Goal: Task Accomplishment & Management: Use online tool/utility

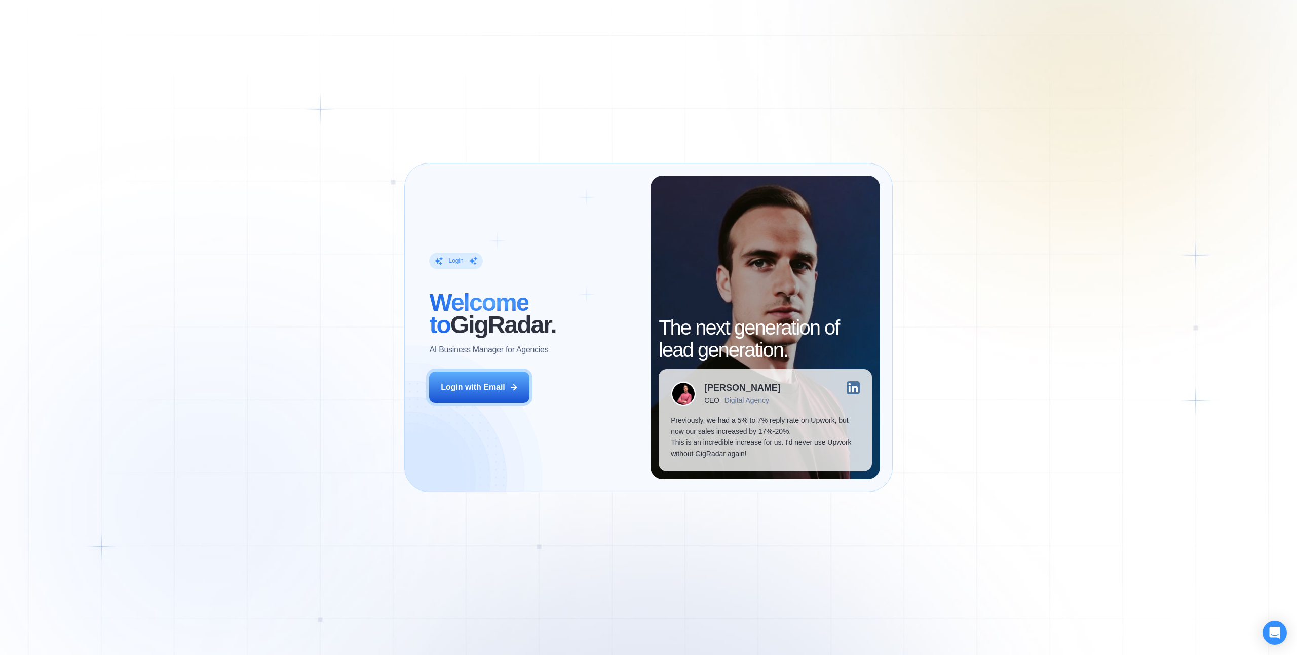
click at [951, 200] on div "Login ‍ Welcome to GigRadar. AI Business Manager for Agencies Login with Email …" at bounding box center [648, 327] width 1297 height 655
click at [485, 390] on div "Login with Email" at bounding box center [473, 387] width 64 height 11
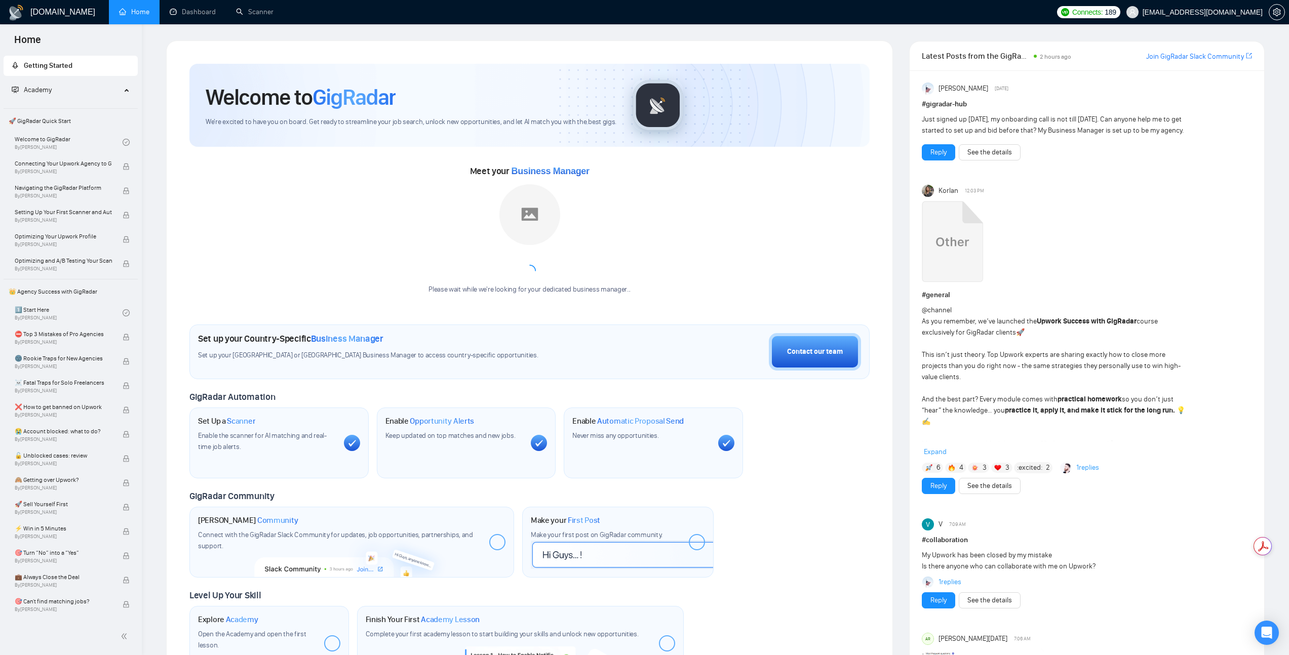
click at [258, 52] on div "Welcome to GigRadar We're excited to have you on board. Get ready to streamline…" at bounding box center [529, 373] width 705 height 642
click at [492, 448] on div "Enable Opportunity Alerts Keep updated on top matches and new jobs." at bounding box center [466, 443] width 179 height 71
drag, startPoint x: 347, startPoint y: 232, endPoint x: 205, endPoint y: 30, distance: 246.8
click at [347, 228] on div "Meet your Business Manager Please wait while we're looking for your dedicated b…" at bounding box center [529, 233] width 680 height 141
click at [191, 9] on link "Dashboard" at bounding box center [193, 12] width 46 height 9
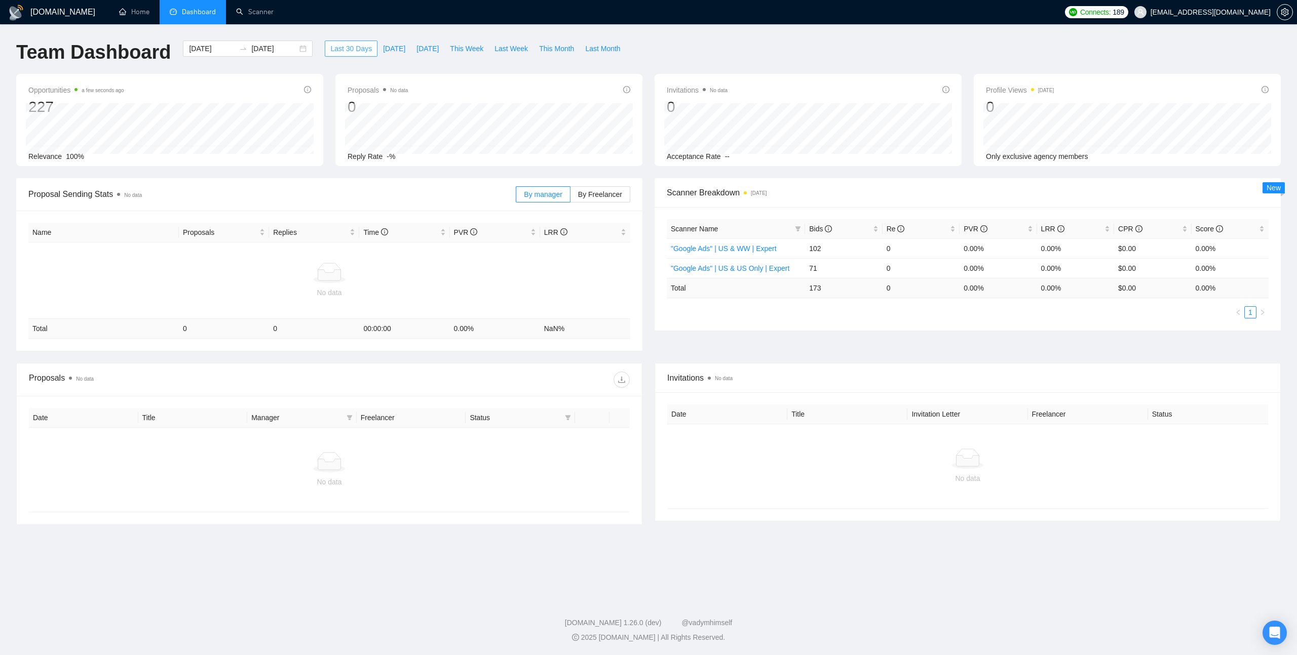
click at [325, 49] on button "Last 30 Days" at bounding box center [351, 49] width 53 height 16
click at [363, 44] on span "Last 30 Days" at bounding box center [351, 48] width 42 height 11
click at [249, 43] on div "[DATE] [DATE]" at bounding box center [248, 49] width 130 height 16
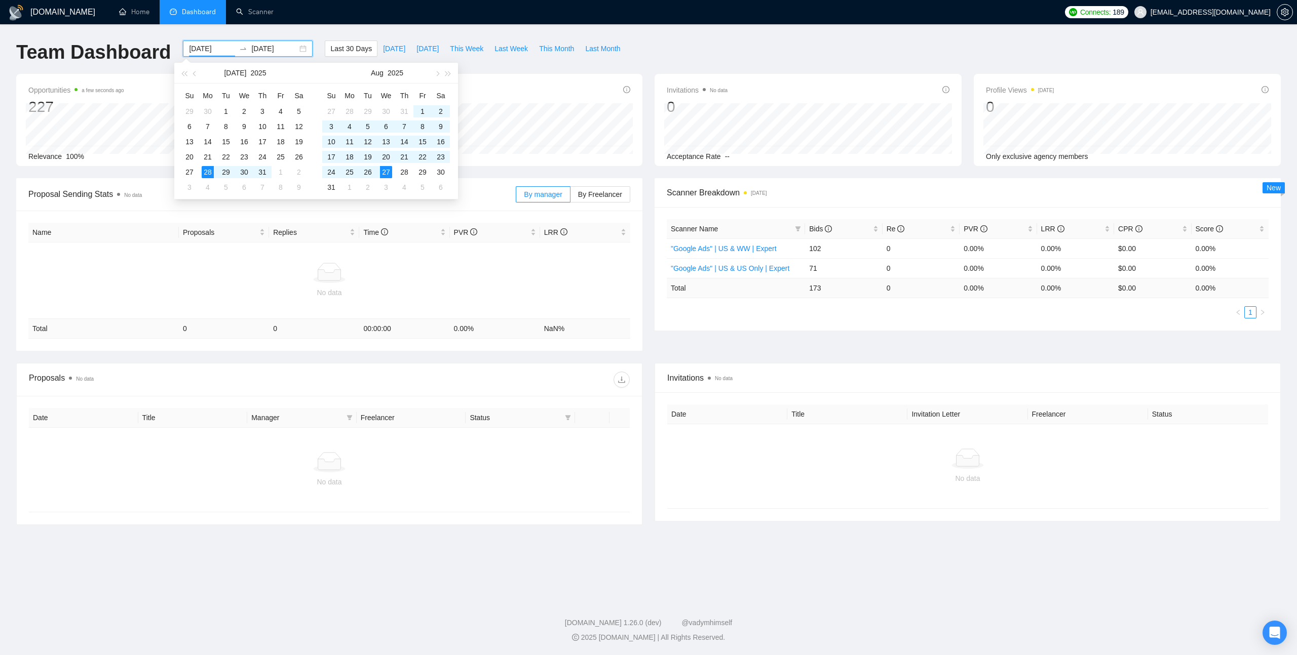
click at [201, 49] on input "[DATE]" at bounding box center [212, 48] width 46 height 11
click at [187, 70] on button "button" at bounding box center [183, 73] width 11 height 20
type input "[DATE]"
click at [404, 108] on div "1" at bounding box center [404, 111] width 12 height 12
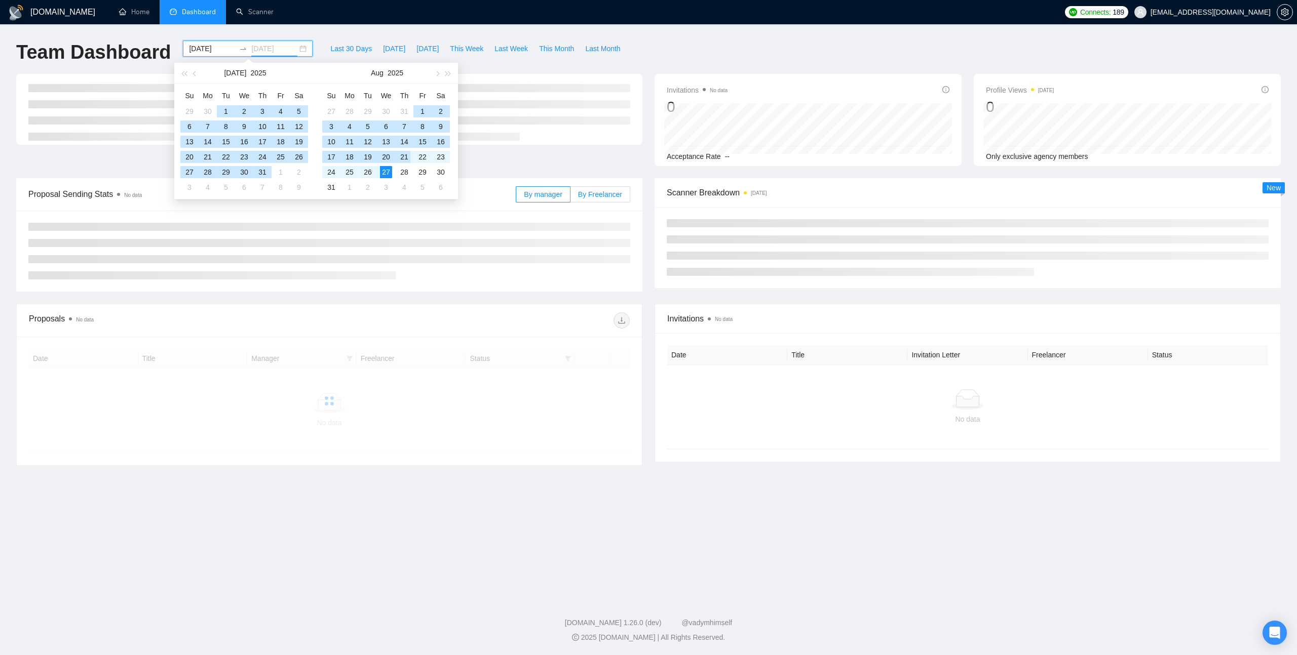
type input "[DATE]"
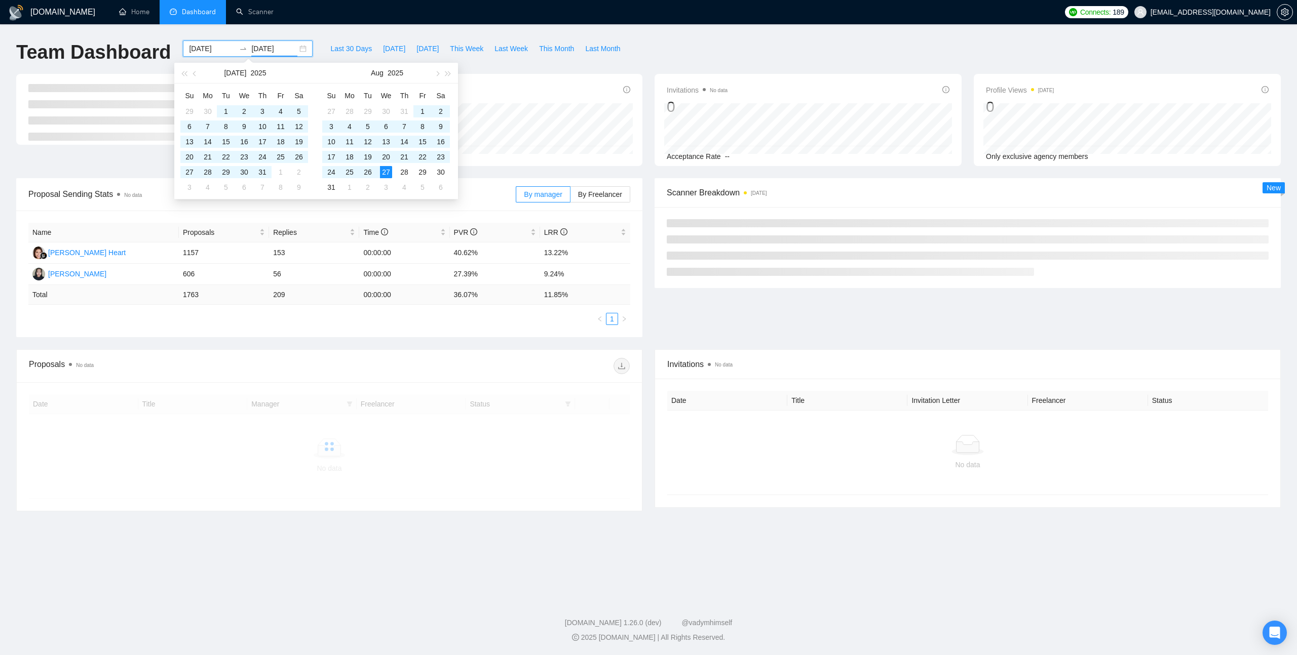
click at [701, 42] on div "Team Dashboard [DATE] [DATE] Last 30 Days [DATE] [DATE] This Week Last Week Thi…" at bounding box center [648, 57] width 1277 height 33
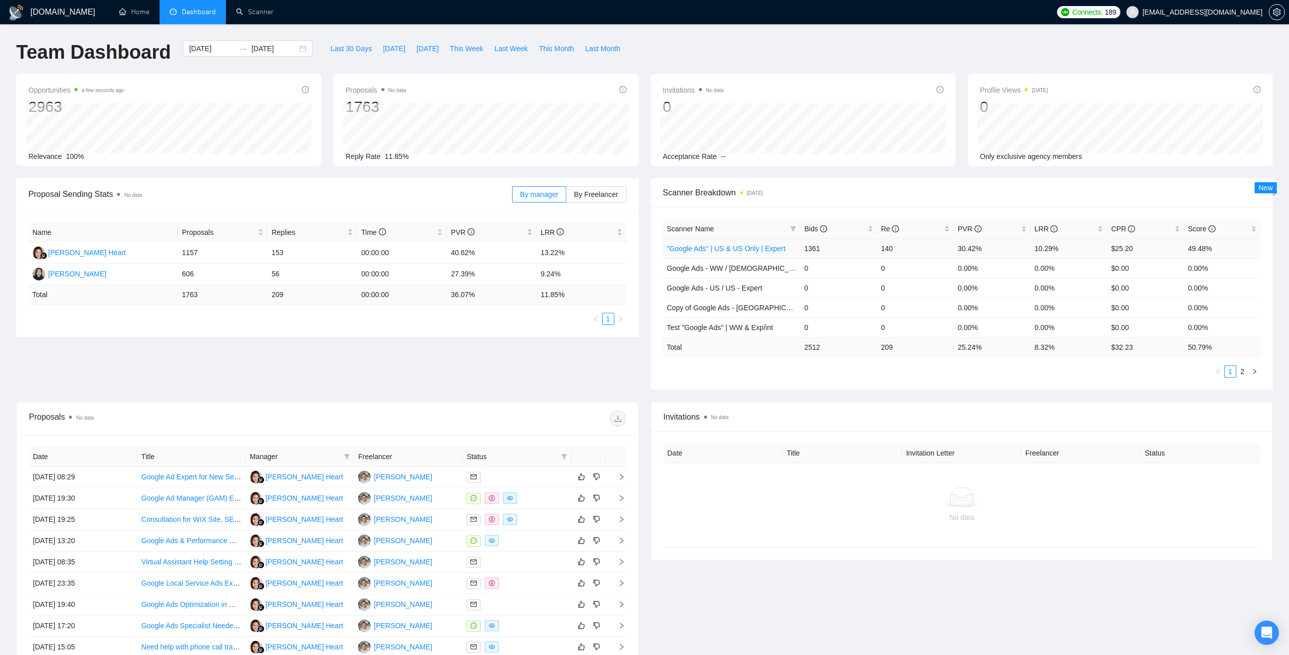
click at [726, 249] on link ""Google Ads" | US & US Only | Expert" at bounding box center [726, 249] width 119 height 8
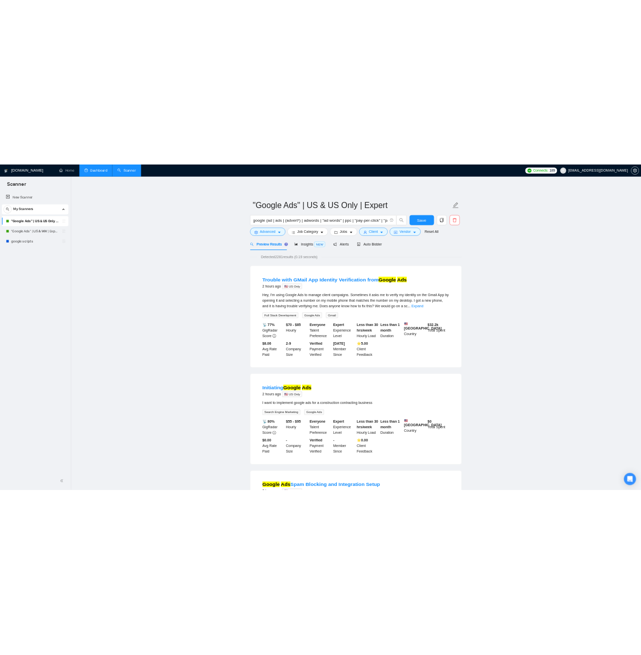
scroll to position [122, 0]
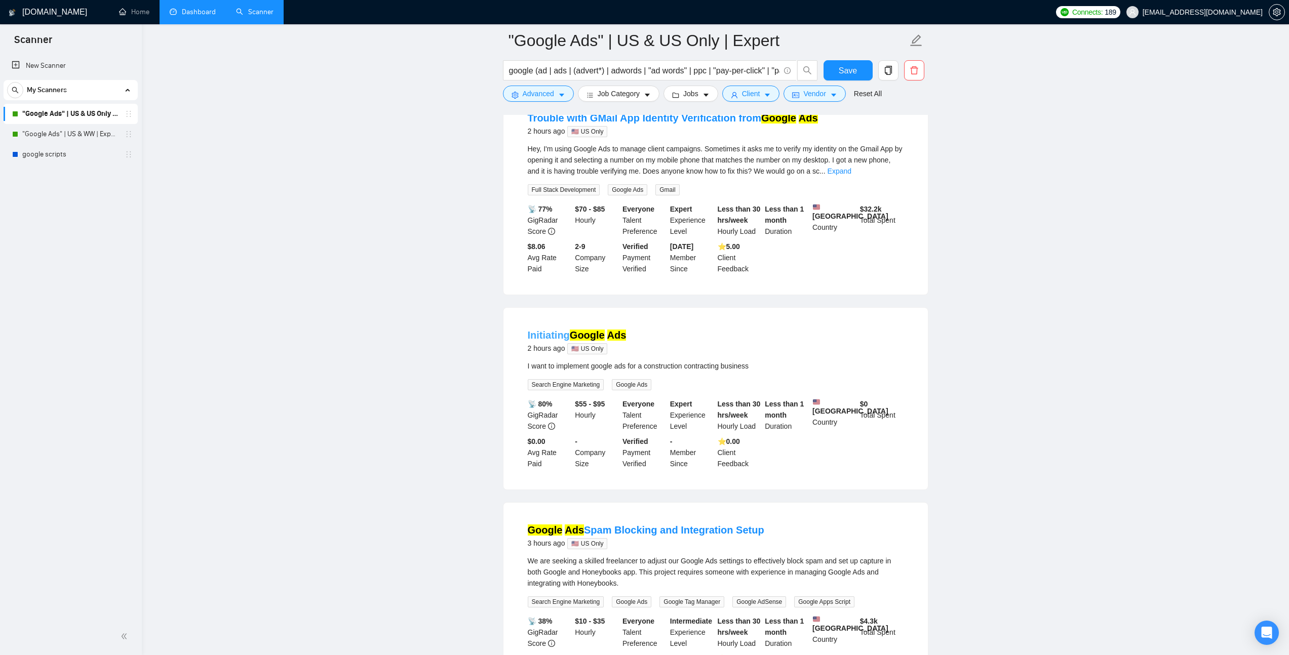
click at [564, 341] on link "Initiating Google Ads" at bounding box center [577, 335] width 99 height 11
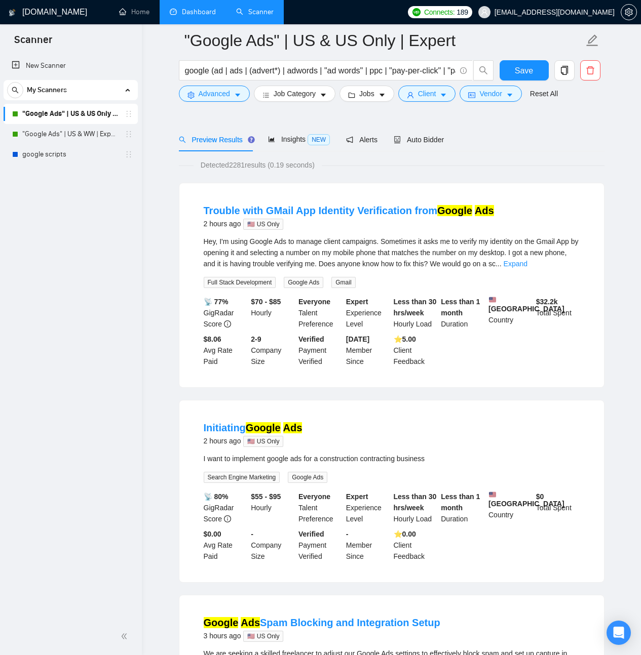
scroll to position [184, 0]
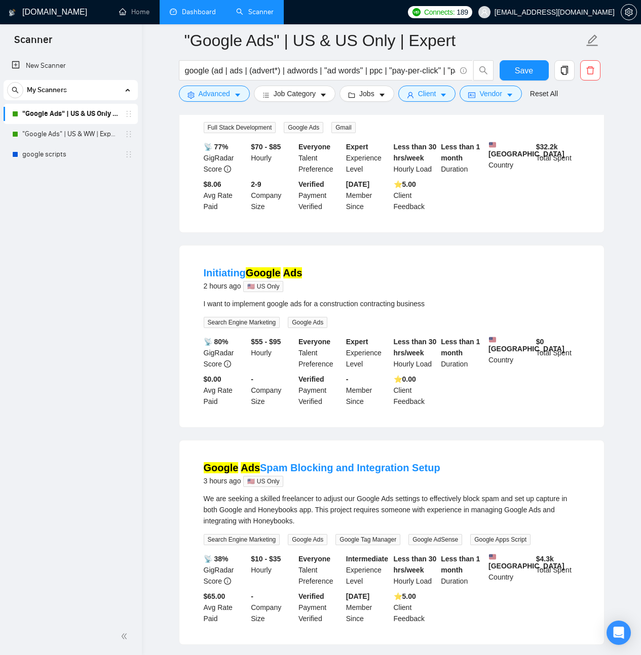
click at [429, 292] on div "Initiating Google Ads 2 hours ago 🇺🇸 US Only" at bounding box center [392, 279] width 376 height 26
click at [279, 279] on mark "Google" at bounding box center [263, 272] width 35 height 11
click at [232, 279] on link "Initiating Google Ads" at bounding box center [253, 272] width 99 height 11
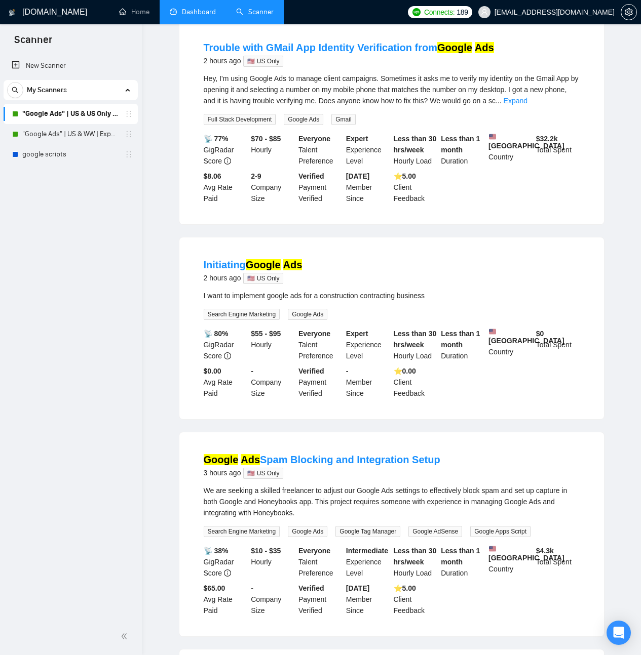
scroll to position [0, 0]
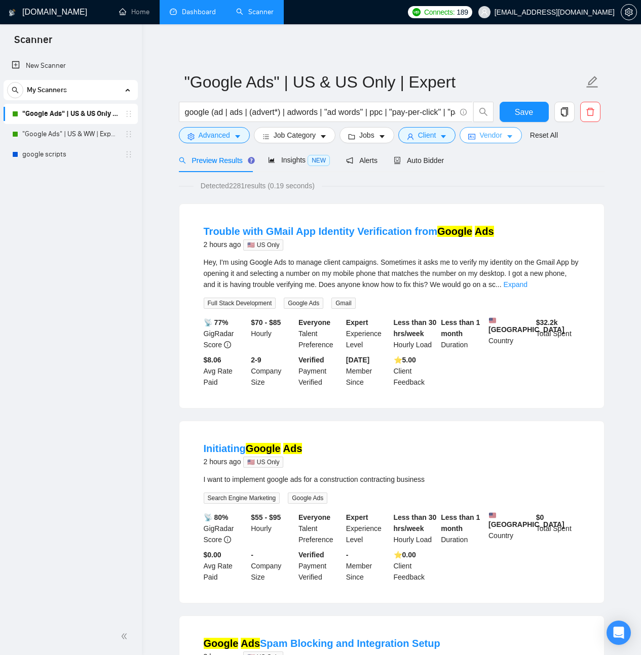
click at [513, 137] on icon "caret-down" at bounding box center [509, 136] width 7 height 7
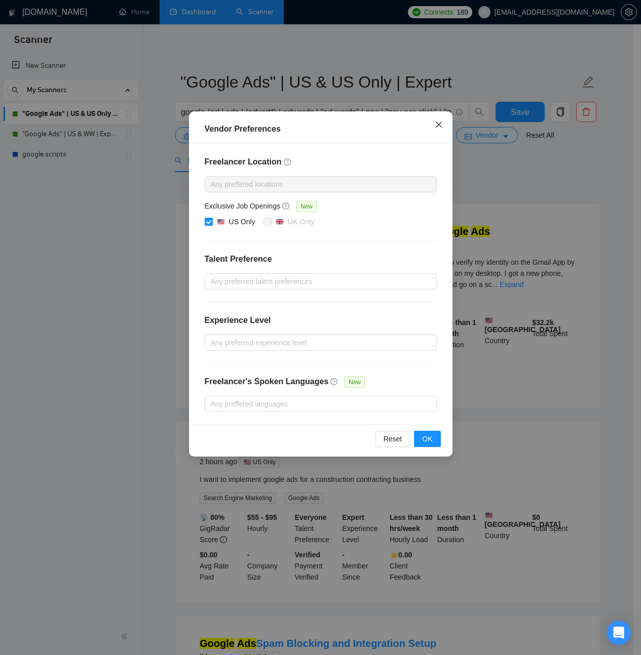
click at [436, 123] on icon "close" at bounding box center [438, 125] width 6 height 6
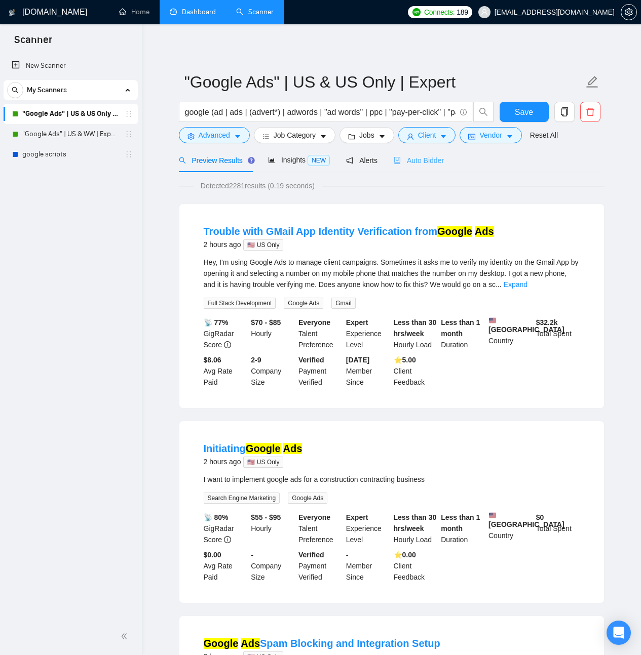
click at [400, 151] on div "Auto Bidder" at bounding box center [419, 160] width 50 height 24
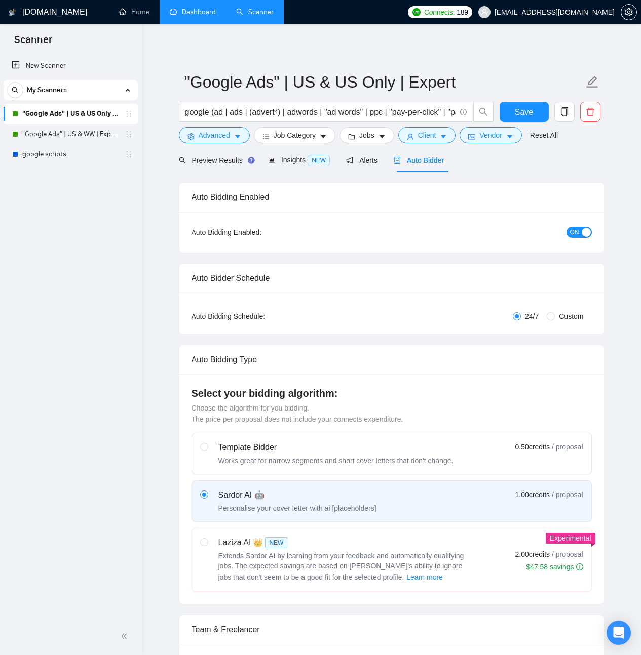
checkbox input "true"
click at [574, 230] on span "ON" at bounding box center [574, 232] width 9 height 11
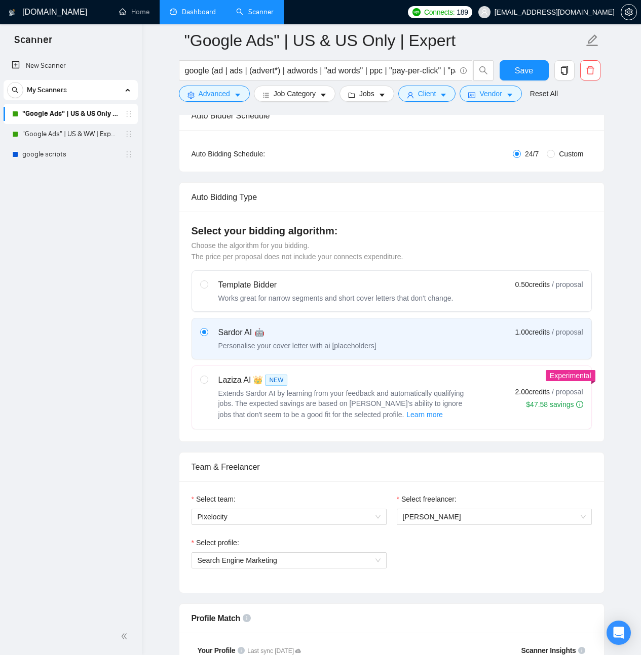
scroll to position [13, 0]
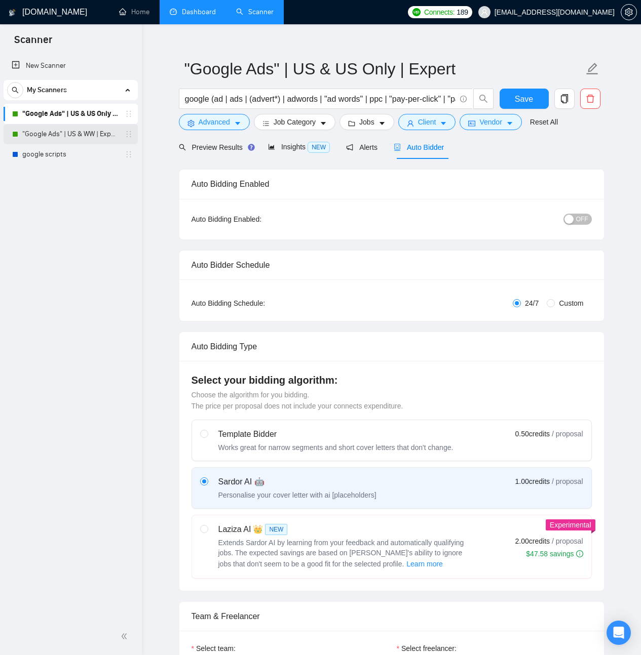
click at [93, 135] on link ""Google Ads" | US & WW | Expert" at bounding box center [70, 134] width 96 height 20
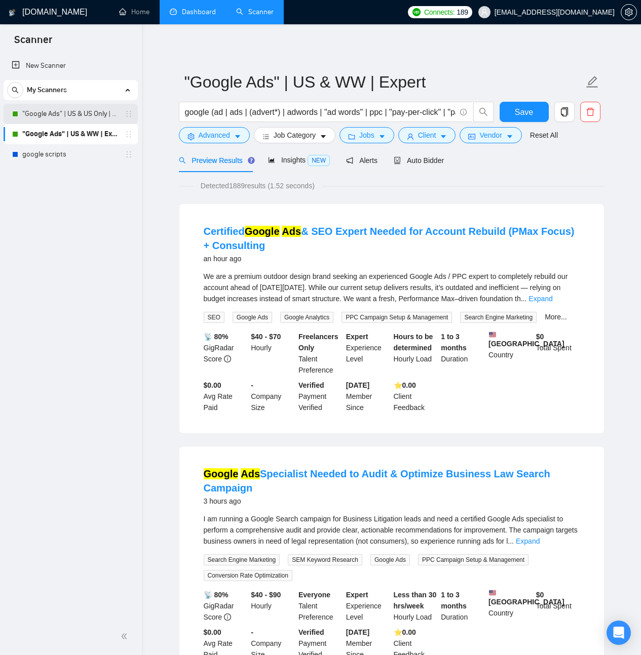
click at [66, 118] on link ""Google Ads" | US & US Only | Expert" at bounding box center [70, 114] width 96 height 20
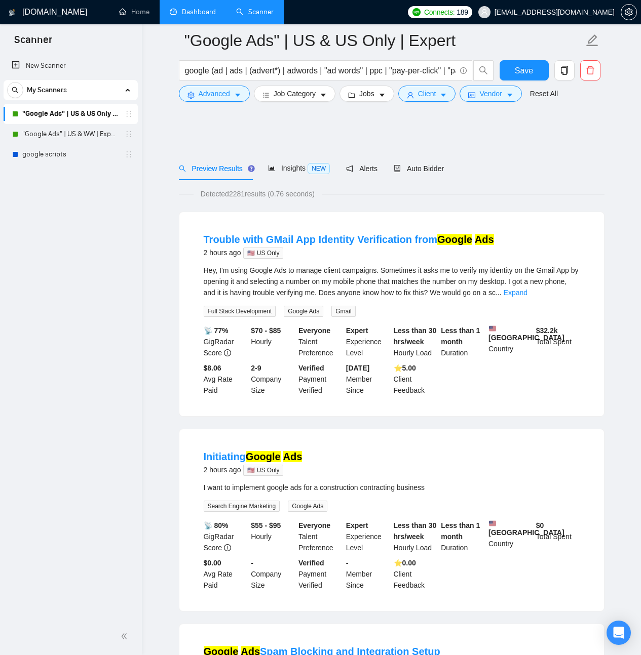
scroll to position [165, 0]
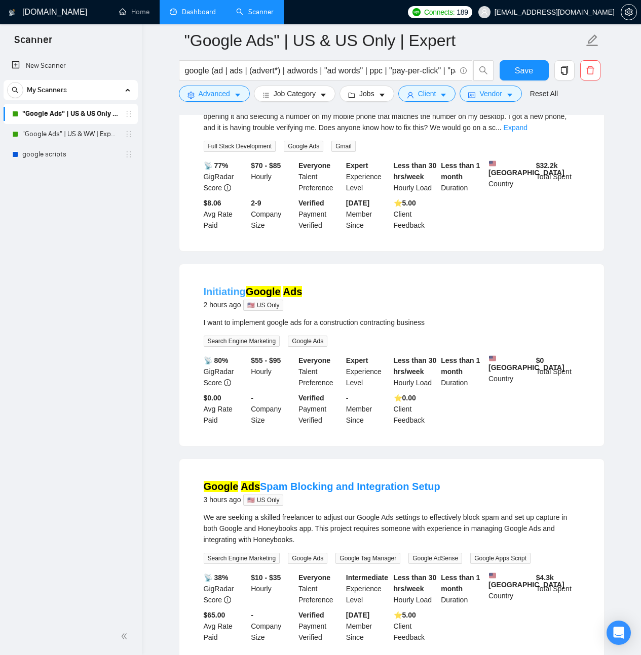
click at [272, 297] on mark "Google" at bounding box center [263, 291] width 35 height 11
